Goal: Task Accomplishment & Management: Manage account settings

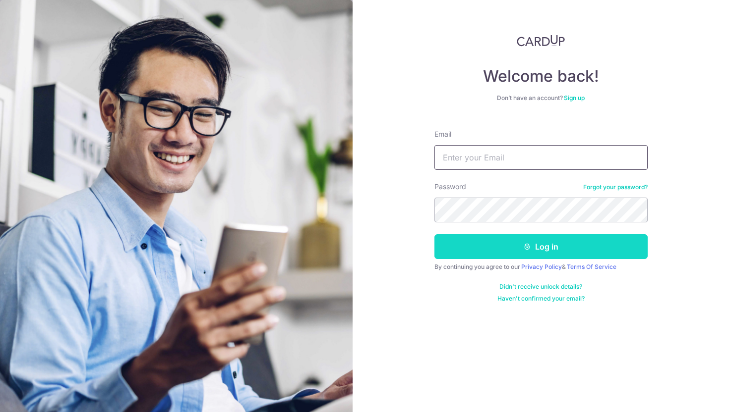
type input "drgracechanyl@outlook.com"
click at [473, 248] on button "Log in" at bounding box center [540, 246] width 213 height 25
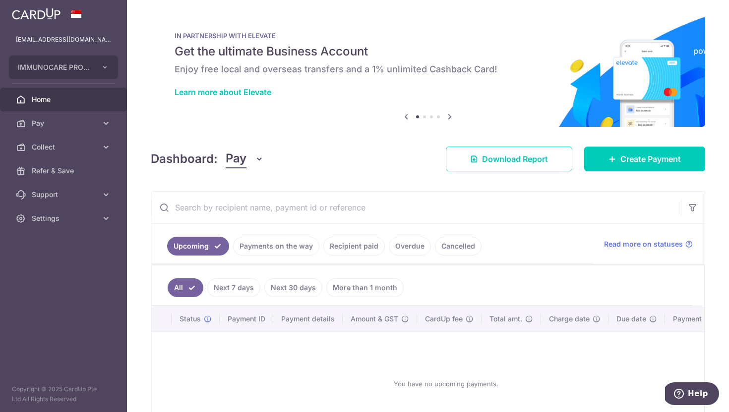
scroll to position [72, 0]
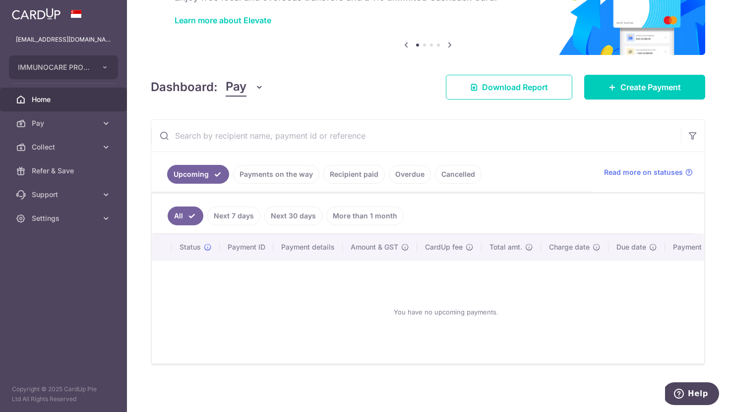
click at [269, 174] on link "Payments on the way" at bounding box center [276, 174] width 86 height 19
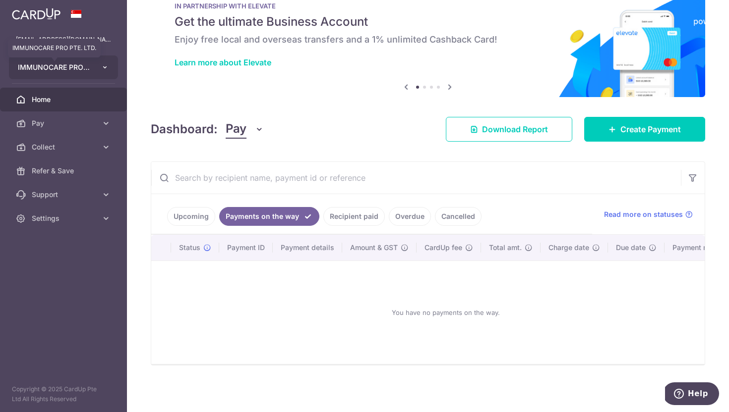
click at [77, 67] on span "IMMUNOCARE PRO PTE. LTD." at bounding box center [54, 67] width 73 height 10
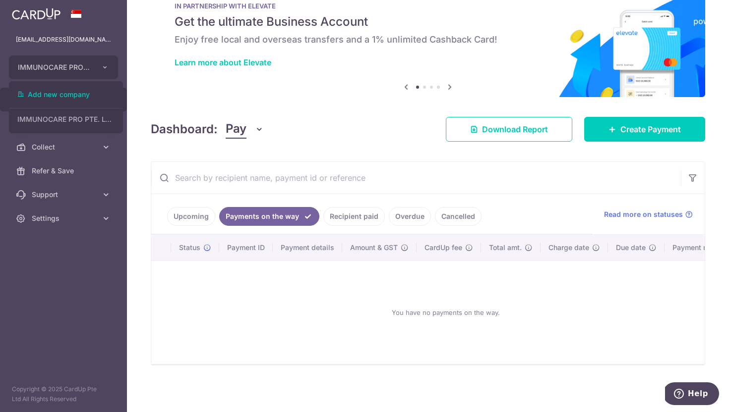
click at [222, 347] on div "You have no payments on the way." at bounding box center [445, 312] width 565 height 87
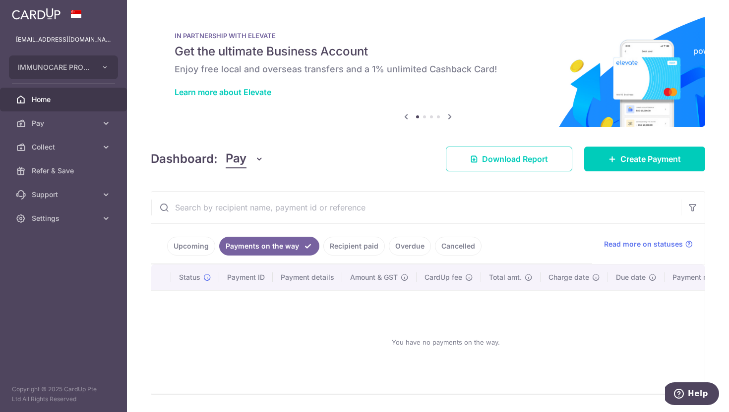
click at [54, 102] on span "Home" at bounding box center [64, 100] width 65 height 10
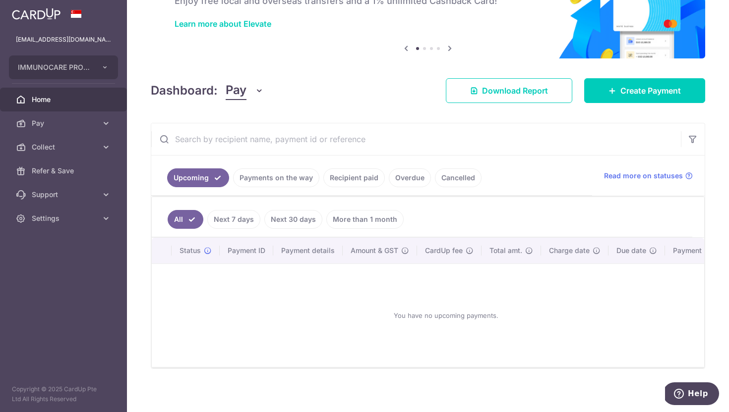
scroll to position [72, 0]
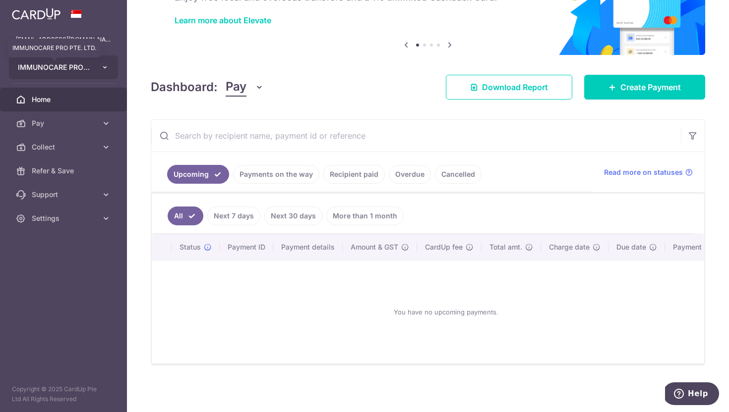
click at [55, 63] on span "IMMUNOCARE PRO PTE. LTD." at bounding box center [54, 67] width 73 height 10
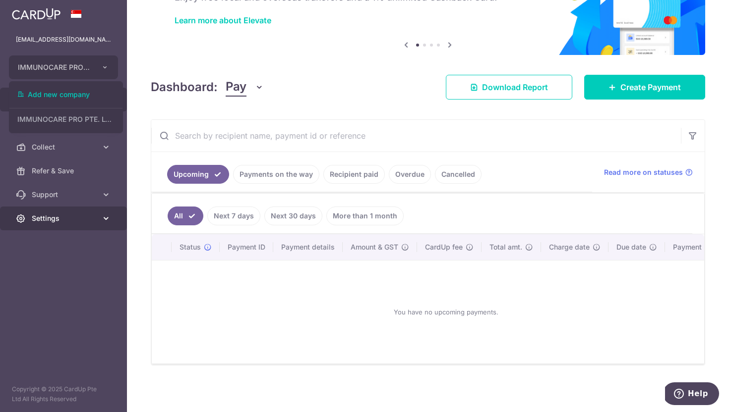
click at [75, 229] on link "Settings" at bounding box center [63, 219] width 127 height 24
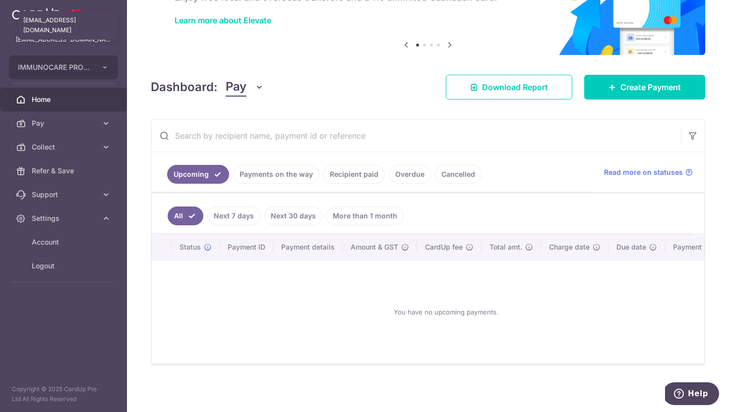
click at [53, 41] on p "[EMAIL_ADDRESS][DOMAIN_NAME]" at bounding box center [63, 40] width 95 height 10
click at [54, 45] on div "drgracechanyl@outlook.com drgracechanyl@outlook.com" at bounding box center [63, 40] width 127 height 24
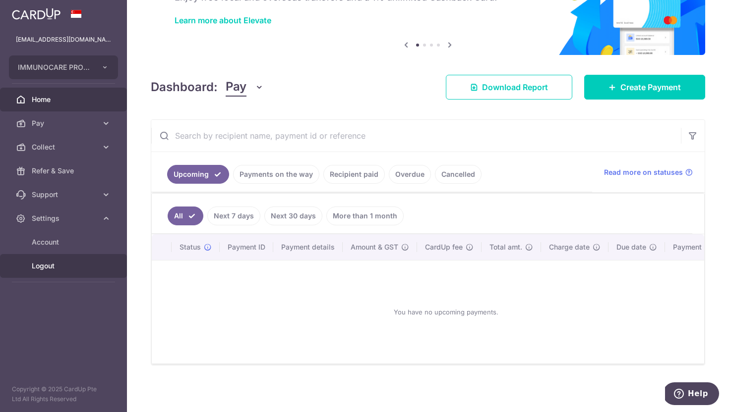
click at [42, 267] on span "Logout" at bounding box center [64, 266] width 65 height 10
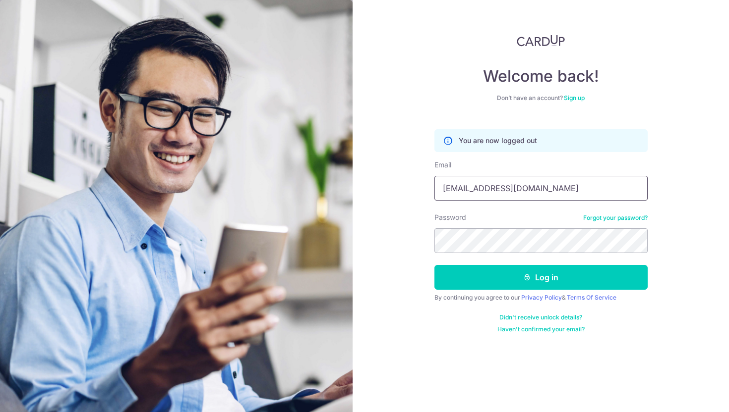
click at [540, 191] on input "[EMAIL_ADDRESS][DOMAIN_NAME]" at bounding box center [540, 188] width 213 height 25
type input "drgracechan@gmail.com"
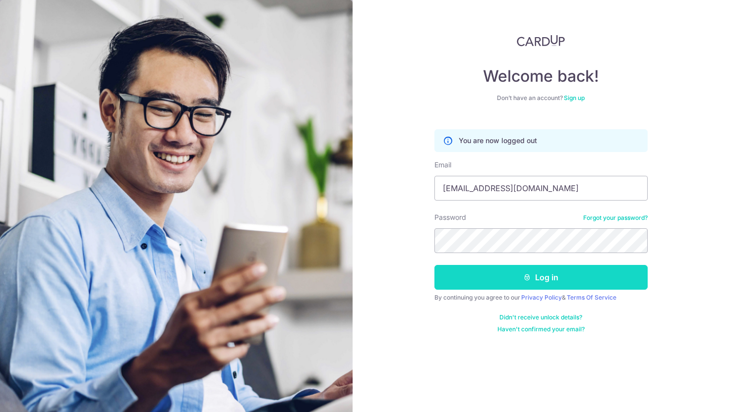
click at [505, 286] on button "Log in" at bounding box center [540, 277] width 213 height 25
